Goal: Transaction & Acquisition: Purchase product/service

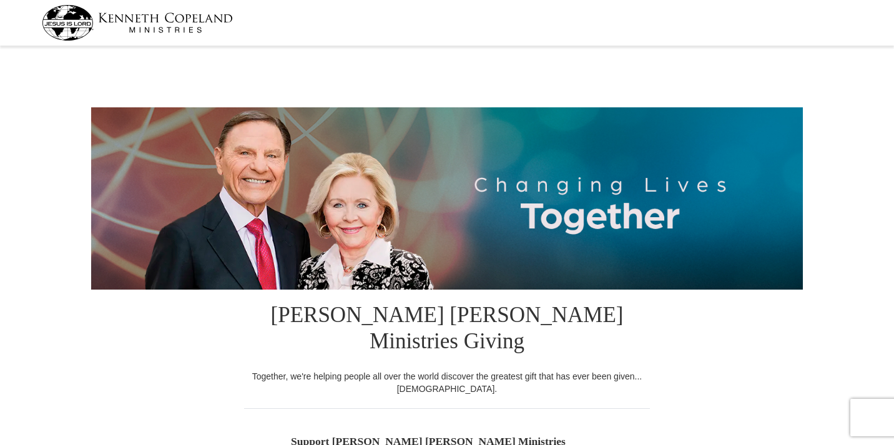
select select "OH"
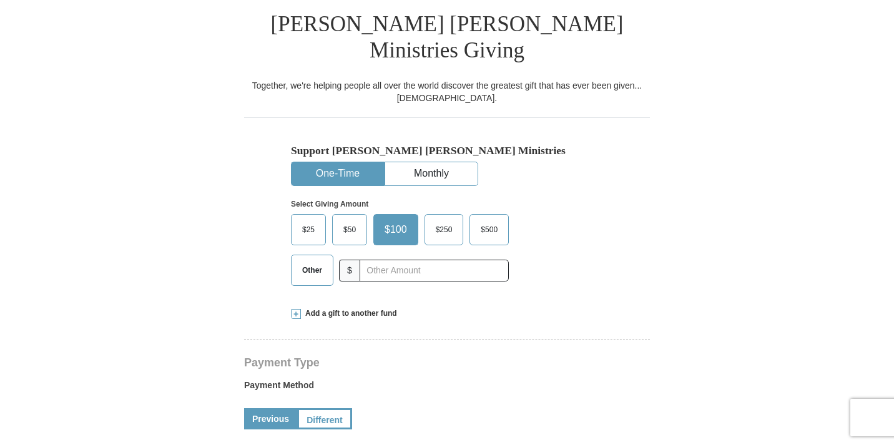
scroll to position [242, 0]
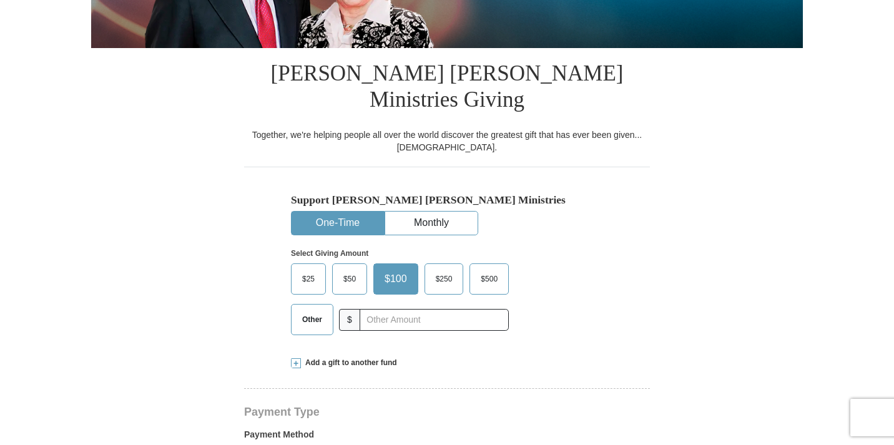
click at [305, 270] on span "$25" at bounding box center [308, 279] width 25 height 19
click at [0, 0] on input "$25" at bounding box center [0, 0] width 0 height 0
click at [550, 358] on div "Add a gift to another fund" at bounding box center [447, 363] width 312 height 11
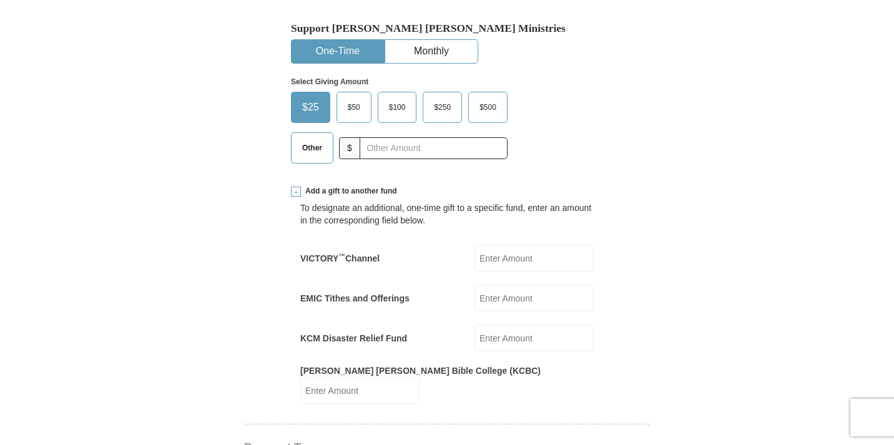
scroll to position [414, 0]
click at [308, 97] on span "$25" at bounding box center [310, 106] width 29 height 19
click at [0, 0] on input "$25" at bounding box center [0, 0] width 0 height 0
click at [487, 243] on input "VICTORY ™ Channel" at bounding box center [533, 256] width 119 height 27
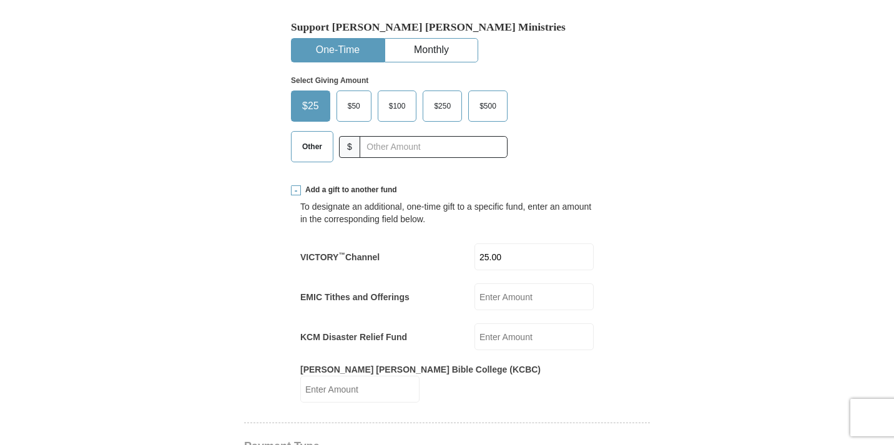
type input "25.00"
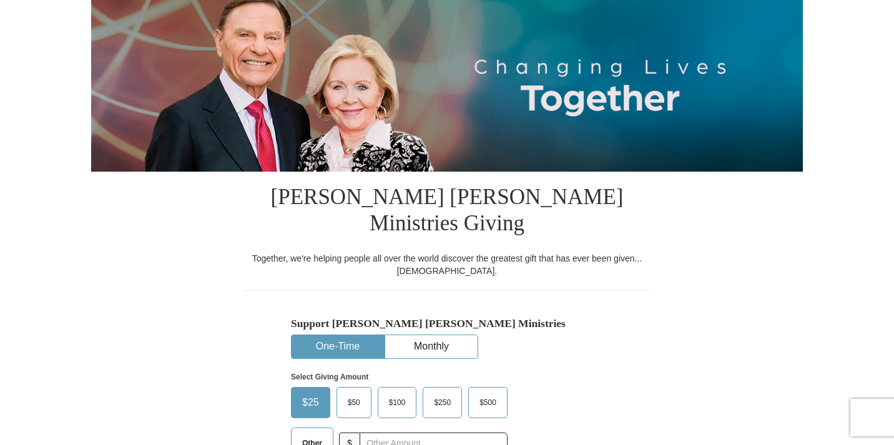
scroll to position [115, 0]
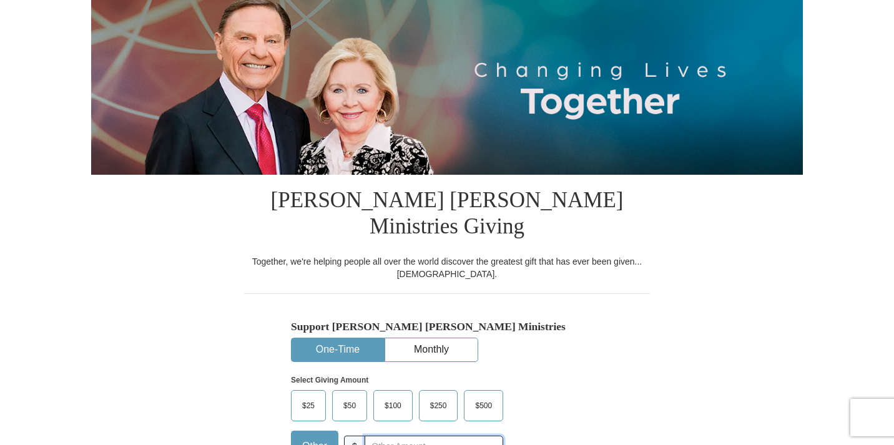
click at [373, 436] on input "text" at bounding box center [433, 447] width 139 height 22
click at [533, 390] on div "$25 $50 $100 $250 $500 $" at bounding box center [420, 430] width 259 height 81
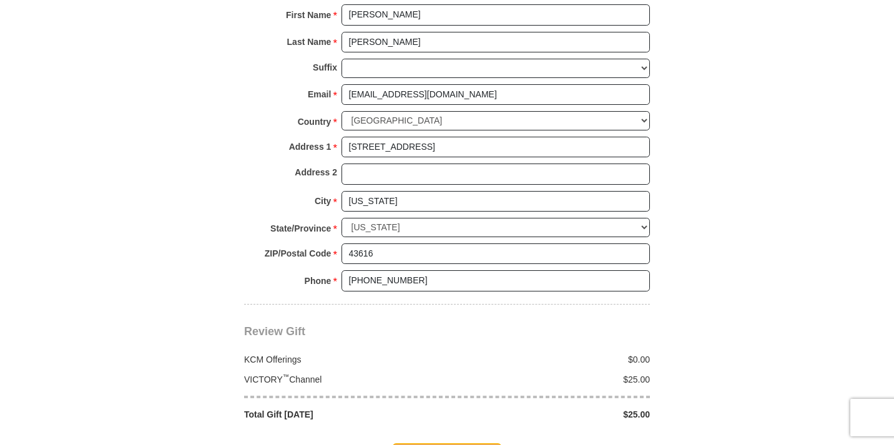
scroll to position [1115, 0]
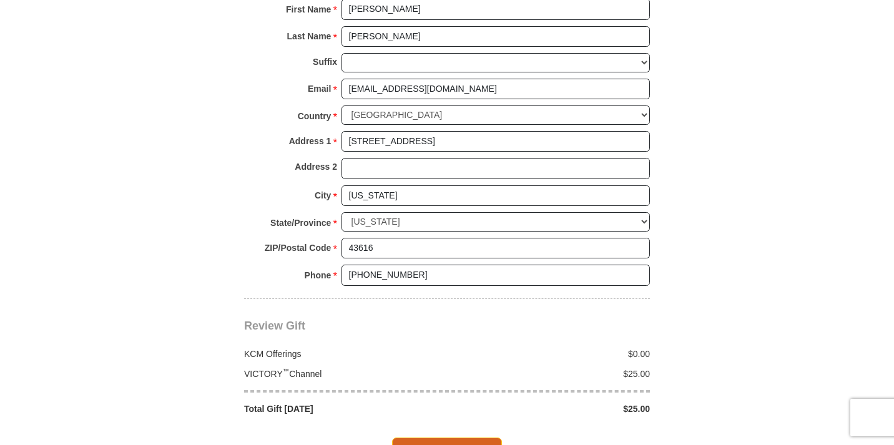
click at [414, 437] on span "Complete Your Gift" at bounding box center [447, 450] width 110 height 26
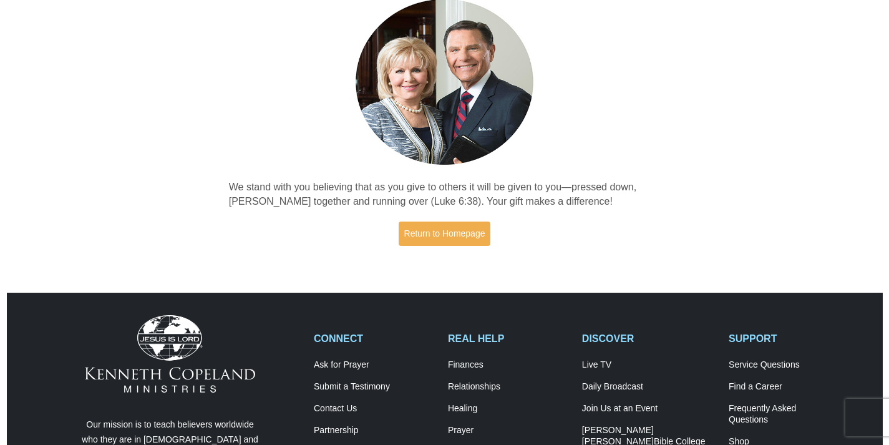
scroll to position [109, 0]
